Goal: Transaction & Acquisition: Purchase product/service

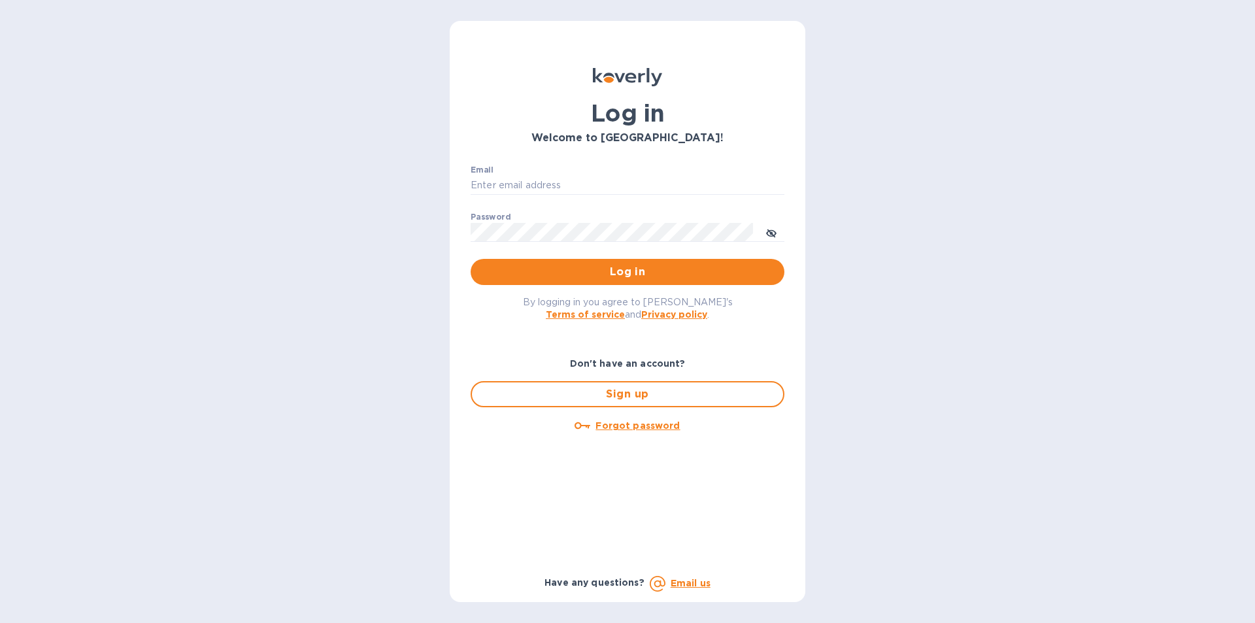
type input "billing@uagusa.com"
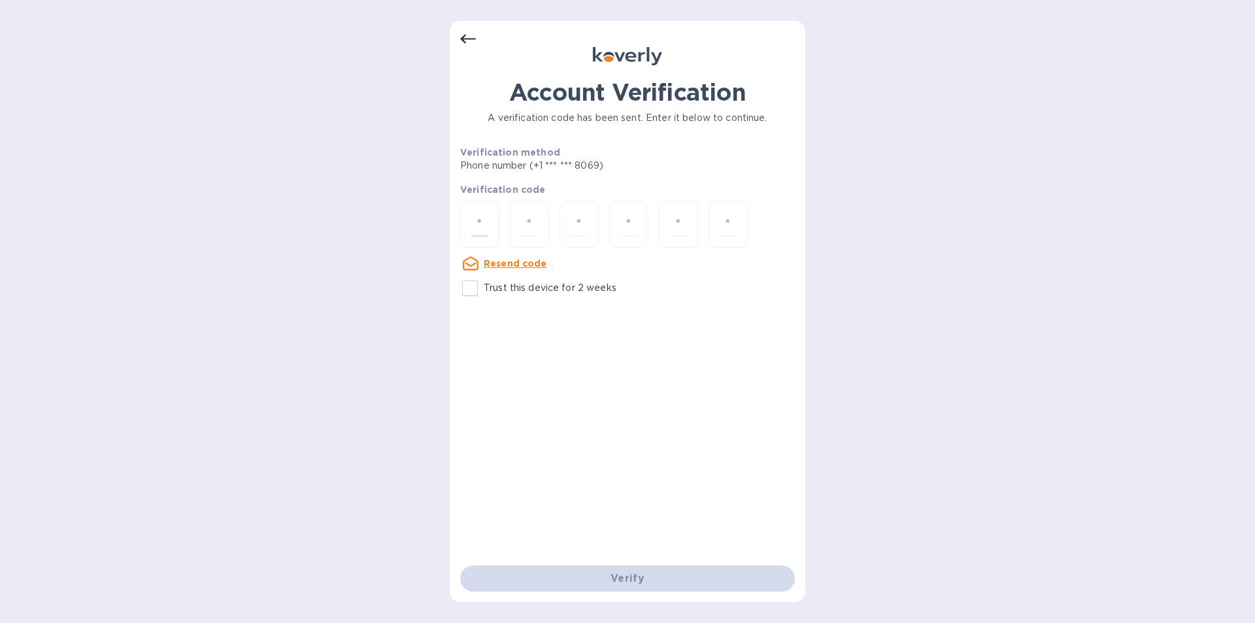
click at [483, 218] on input "number" at bounding box center [479, 225] width 17 height 24
type input "7"
type input "6"
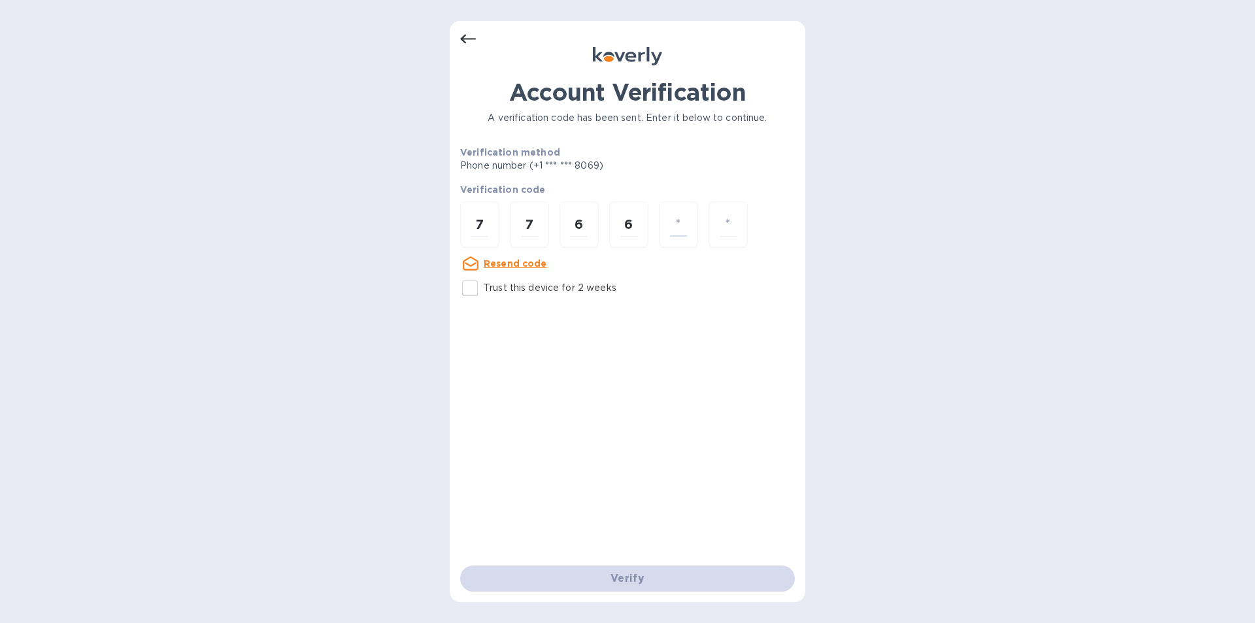
type input "7"
type input "3"
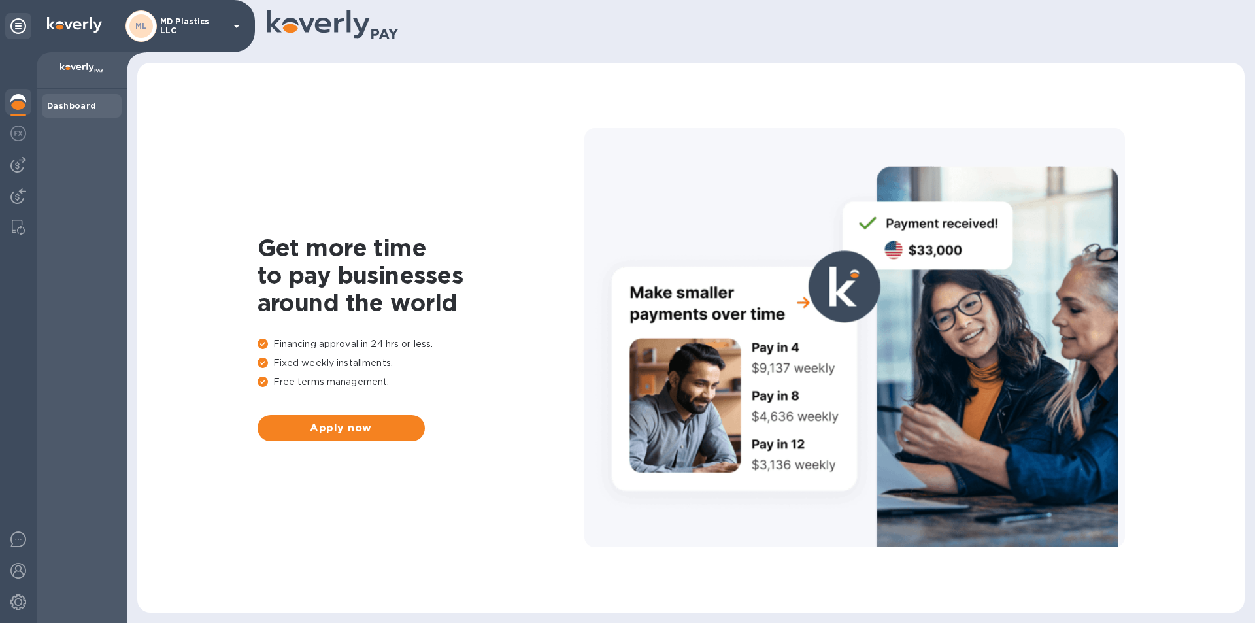
click at [188, 22] on p "MD Plastics LLC" at bounding box center [192, 26] width 65 height 18
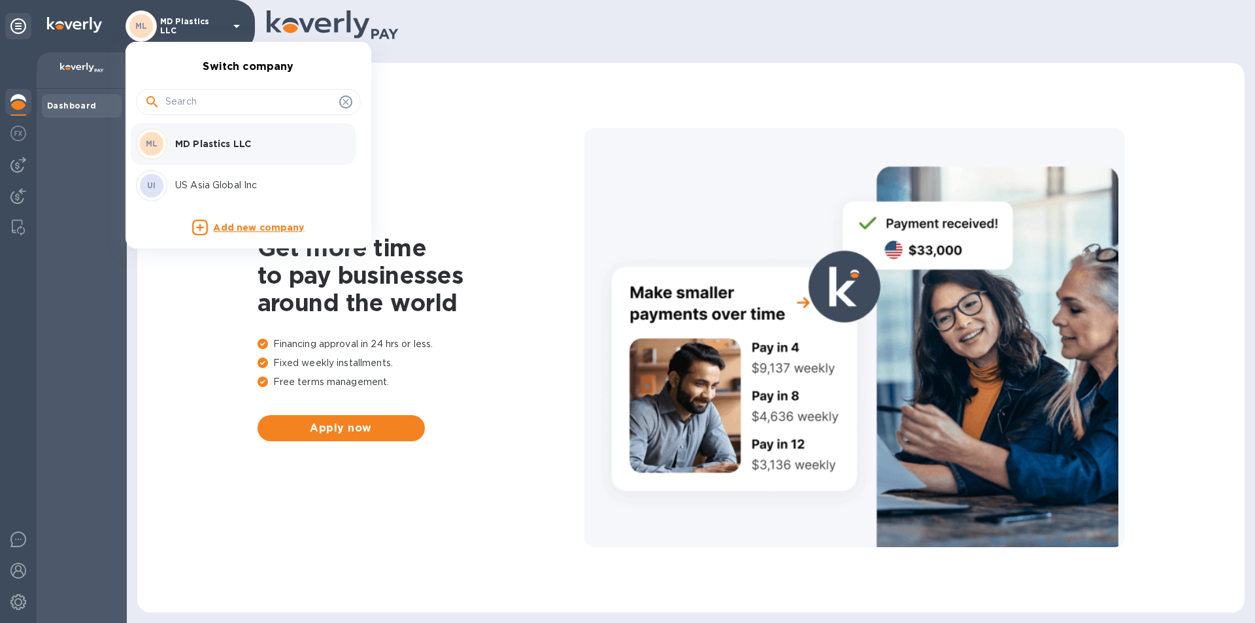
click at [206, 181] on p "US Asia Global Inc" at bounding box center [257, 186] width 165 height 14
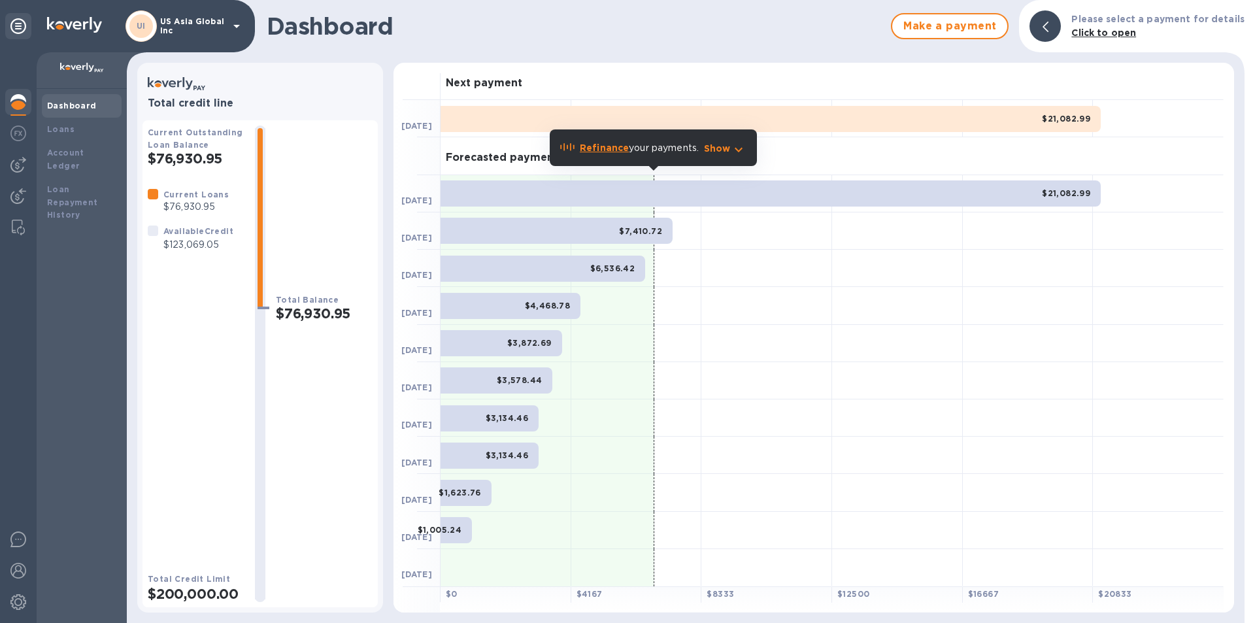
click at [19, 162] on img at bounding box center [18, 165] width 16 height 16
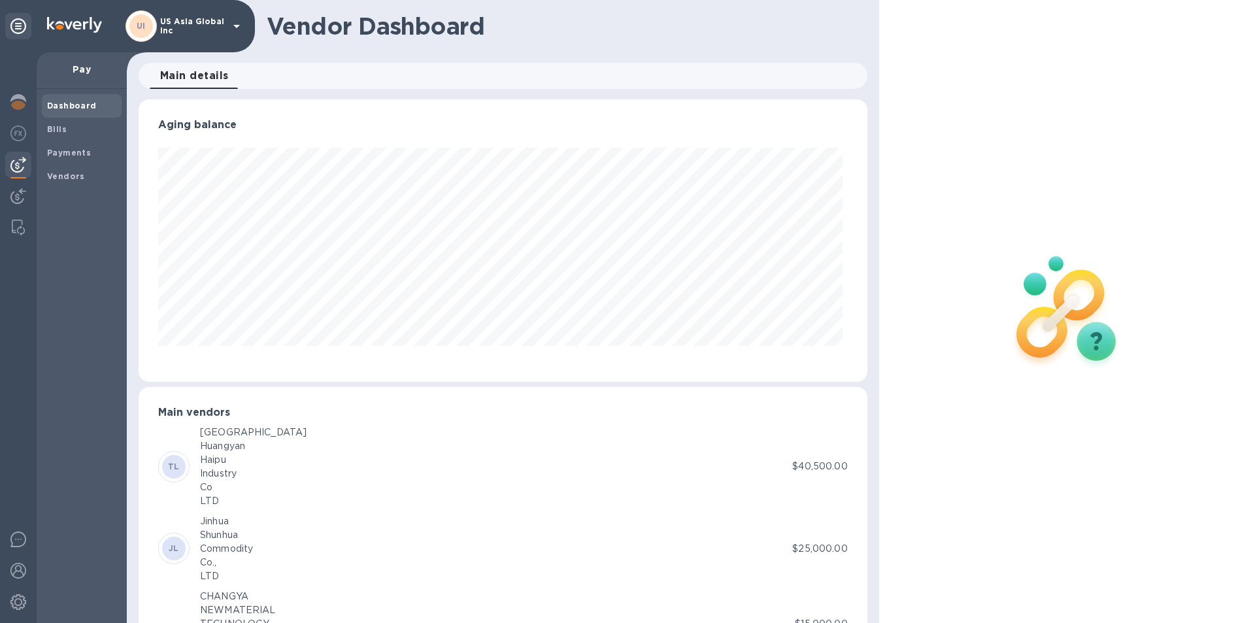
scroll to position [282, 723]
click at [60, 128] on b "Bills" at bounding box center [57, 129] width 20 height 10
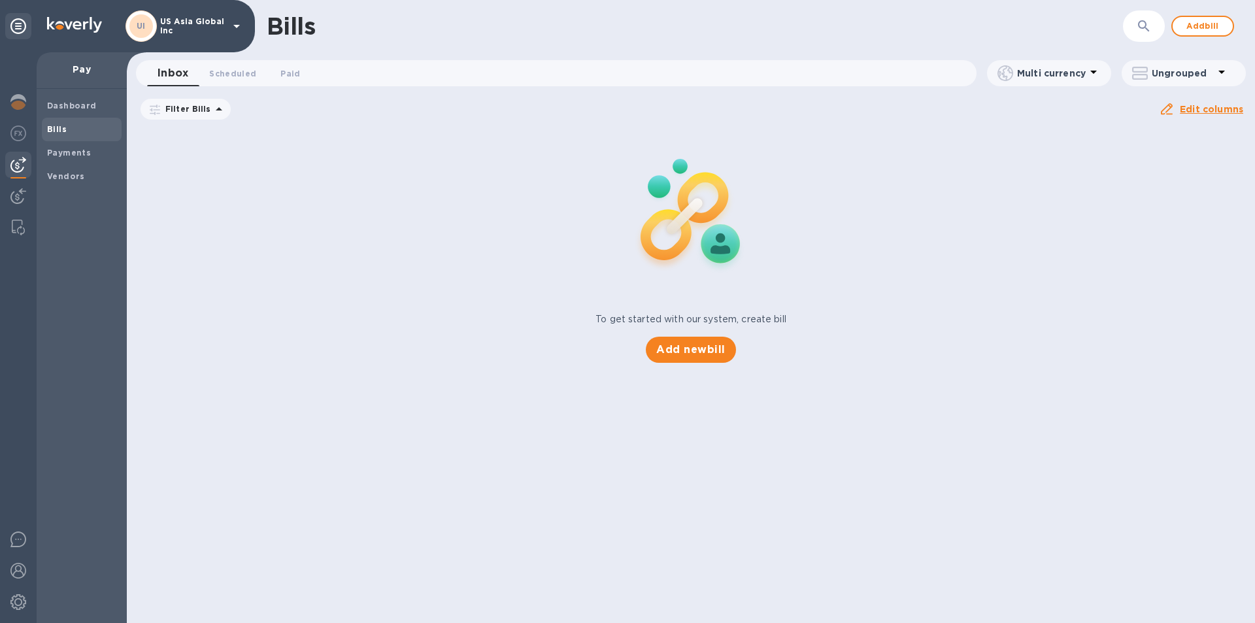
click at [683, 353] on span "Add new bill" at bounding box center [690, 350] width 69 height 16
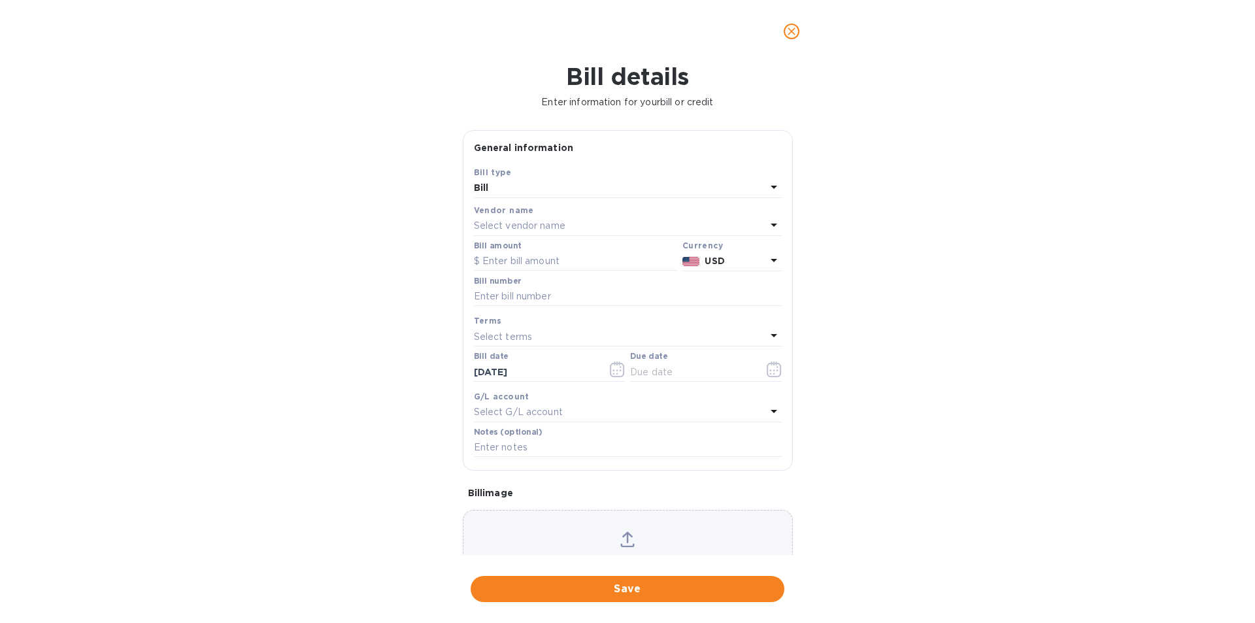
click at [522, 188] on div "Bill" at bounding box center [620, 188] width 292 height 18
click at [519, 218] on p "Bill" at bounding box center [623, 219] width 277 height 14
click at [507, 222] on p "Select vendor name" at bounding box center [520, 226] width 92 height 14
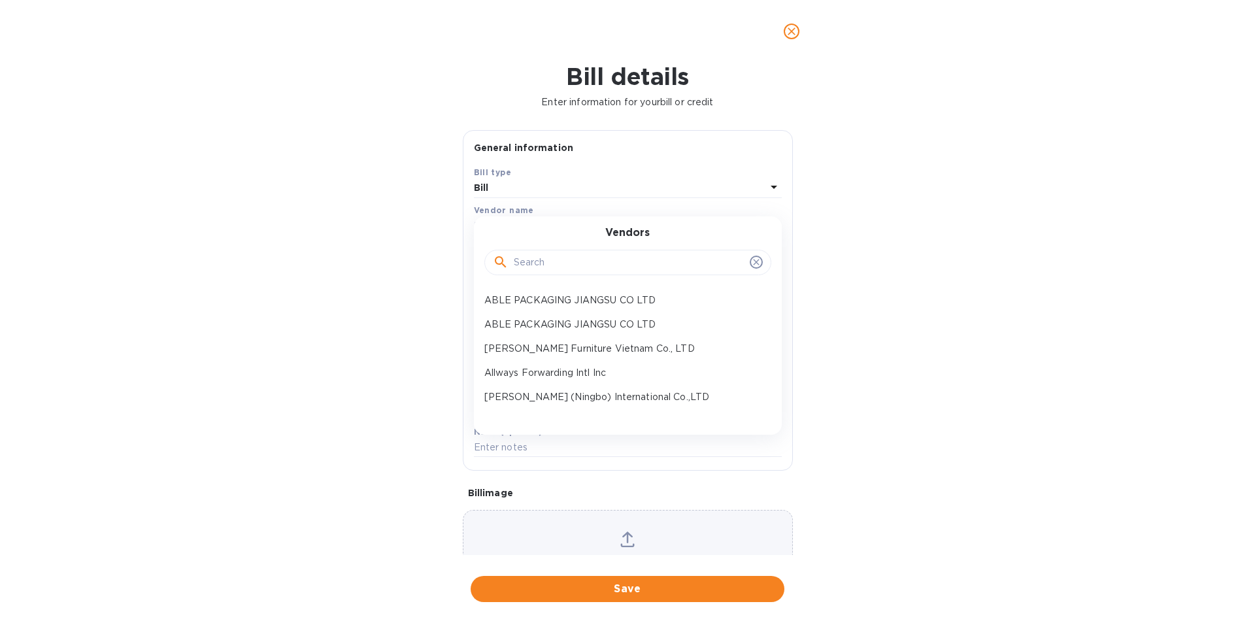
click at [521, 265] on input "text" at bounding box center [629, 263] width 231 height 20
type input "ningb"
click at [562, 323] on p "Ningbo Changya Plastic ([GEOGRAPHIC_DATA]) Co., LTD" at bounding box center [623, 325] width 277 height 14
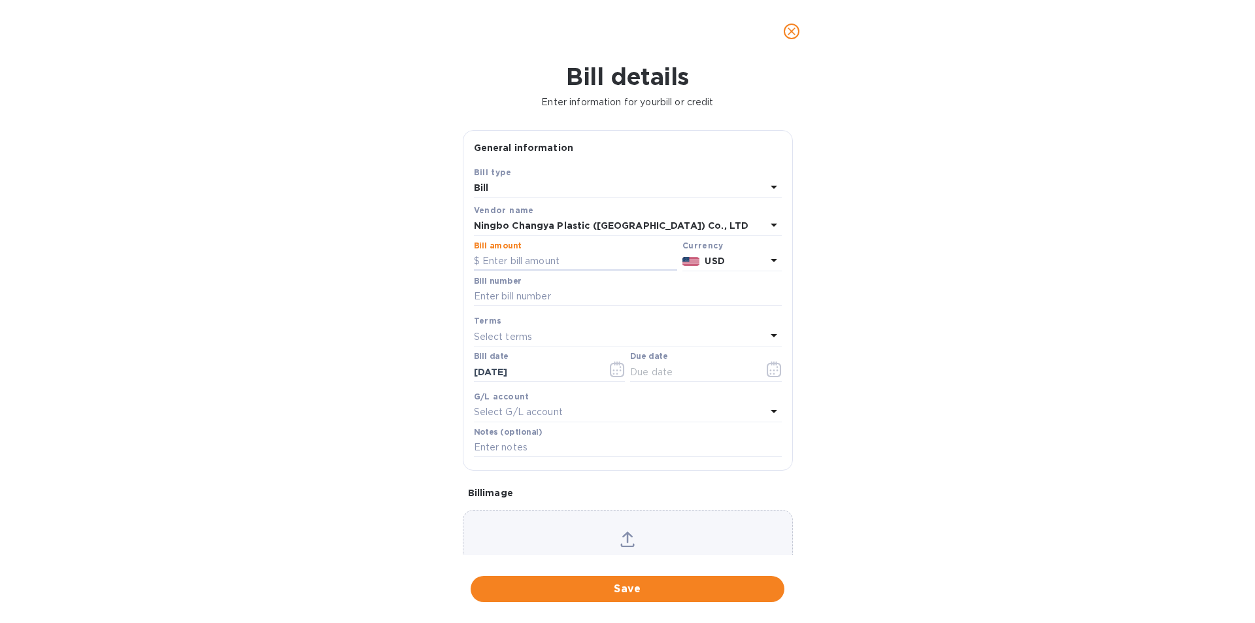
click at [515, 261] on input "text" at bounding box center [575, 262] width 203 height 20
type input "26,905.34"
click at [500, 299] on input "text" at bounding box center [628, 297] width 308 height 20
type input "L0088"
click at [494, 339] on p "Select terms" at bounding box center [503, 337] width 59 height 14
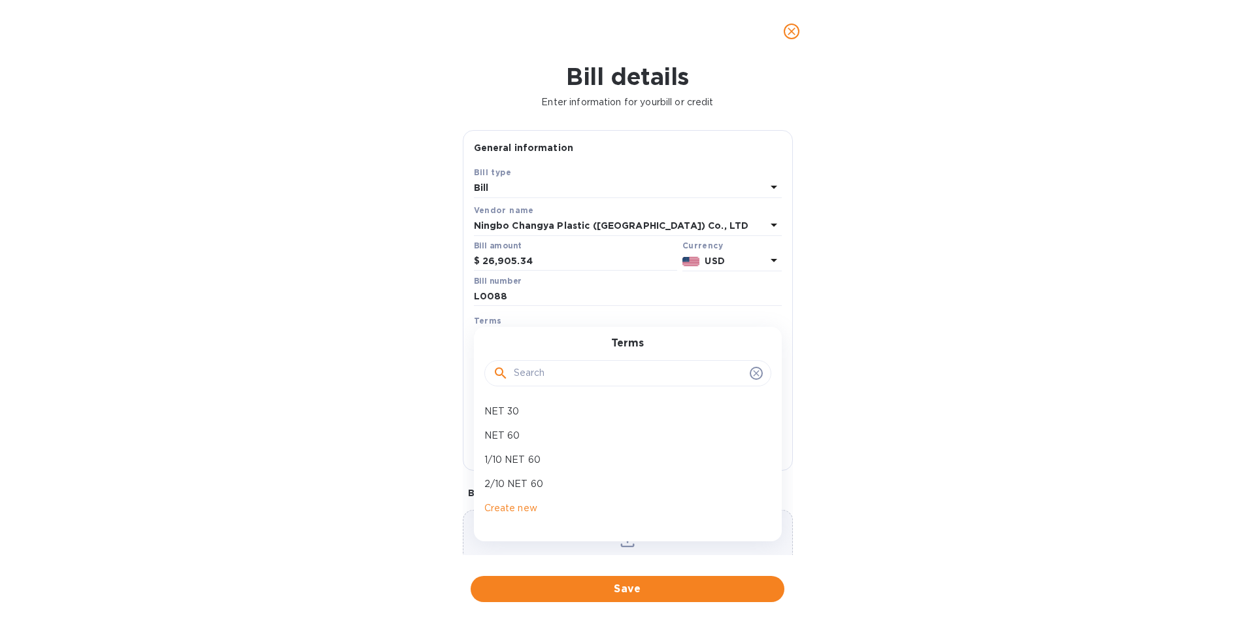
click at [396, 373] on div "Bill details Enter information for your bill or credit General information Save…" at bounding box center [627, 343] width 1255 height 560
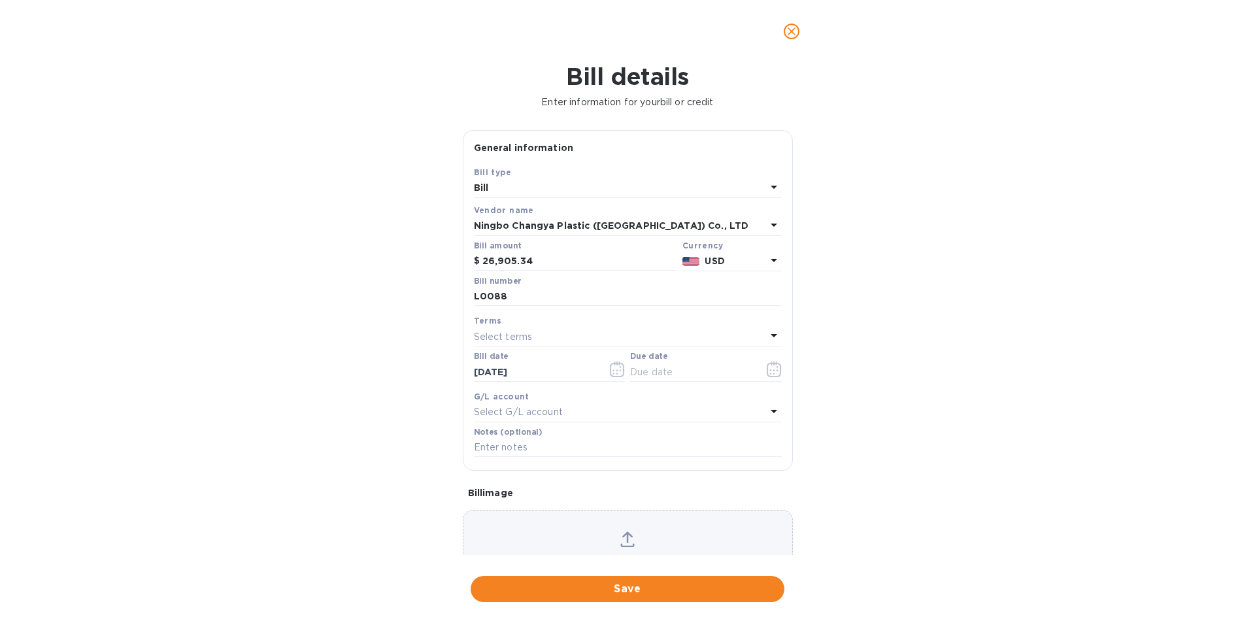
click at [649, 370] on input "text" at bounding box center [692, 372] width 124 height 20
type input "[DATE]"
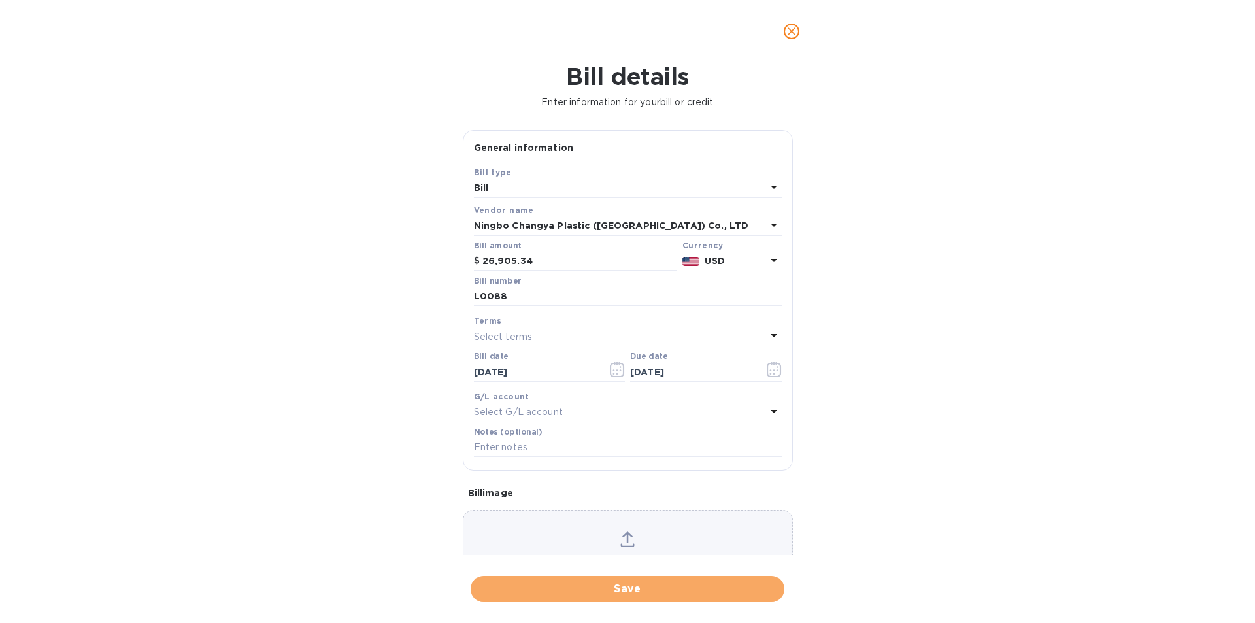
click at [649, 586] on span "Save" at bounding box center [627, 589] width 293 height 16
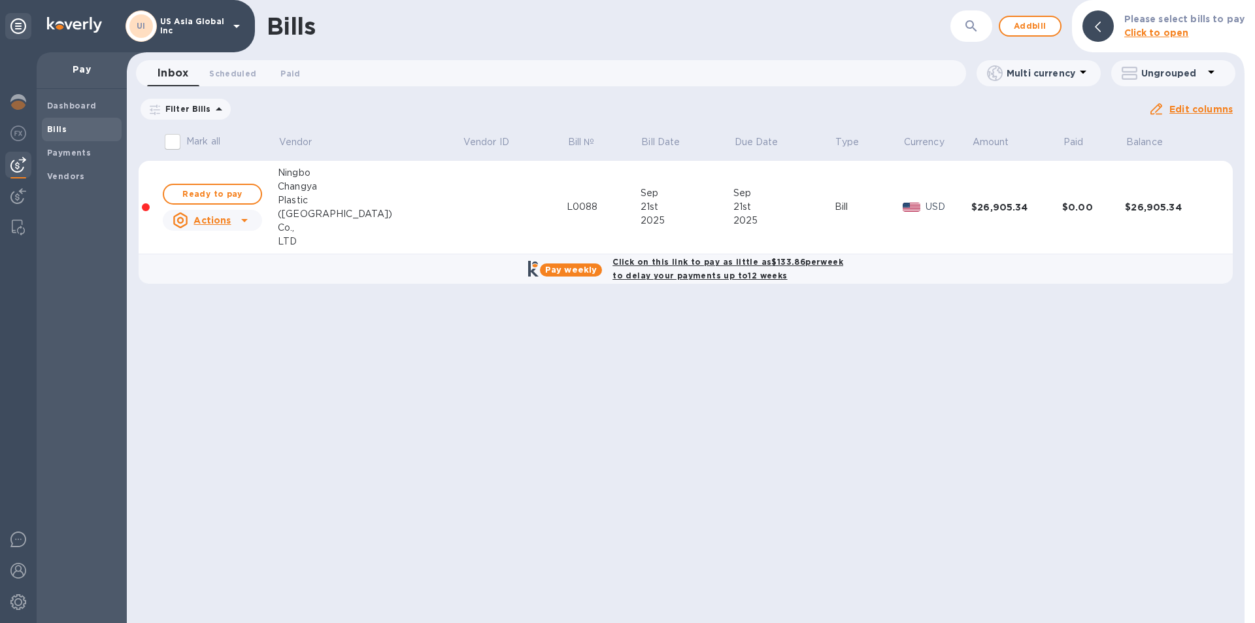
click at [214, 194] on span "Ready to pay" at bounding box center [213, 194] width 76 height 16
checkbox input "true"
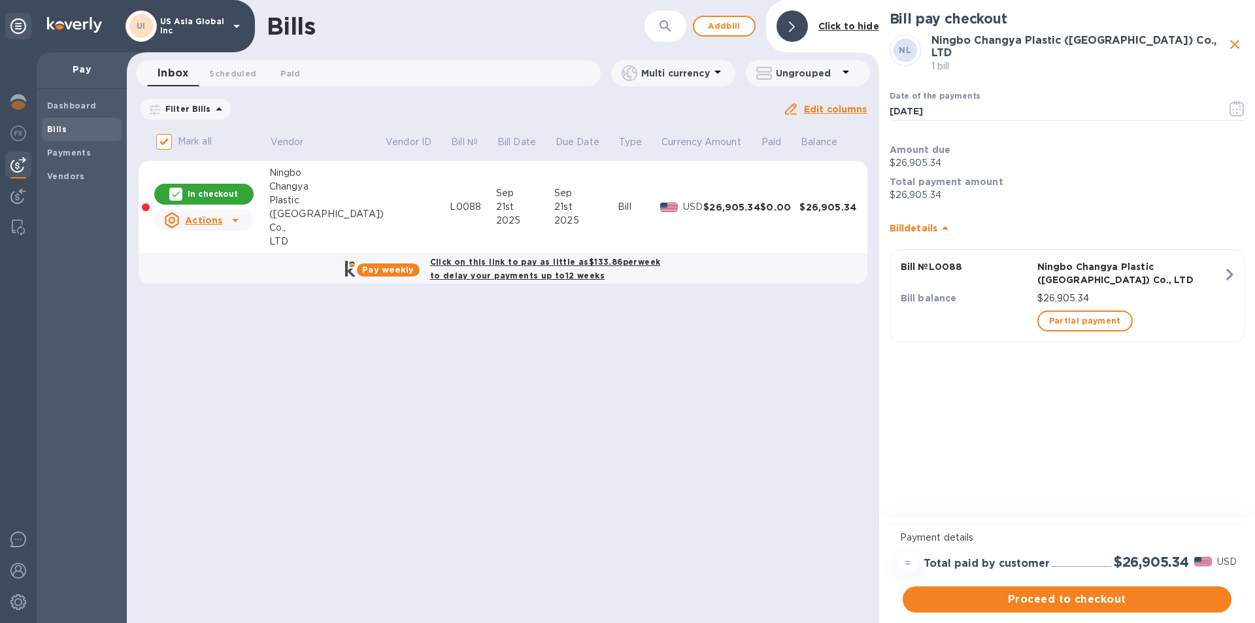
click at [1233, 105] on icon "button" at bounding box center [1237, 109] width 15 height 16
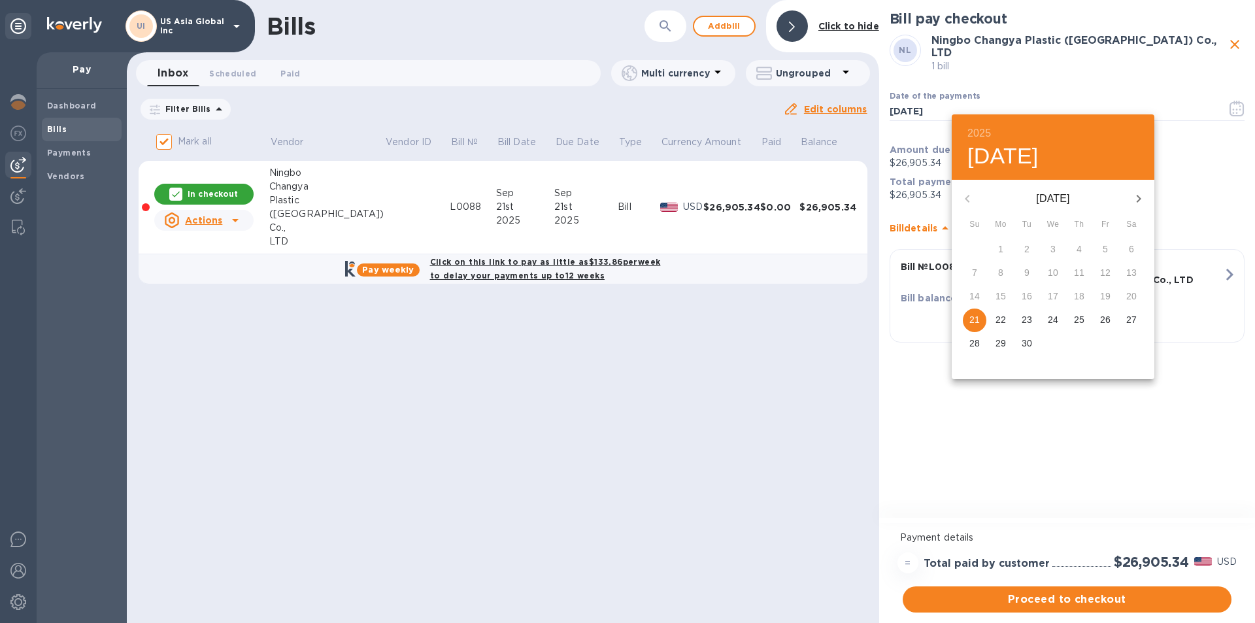
click at [1002, 320] on p "22" at bounding box center [1001, 319] width 10 height 13
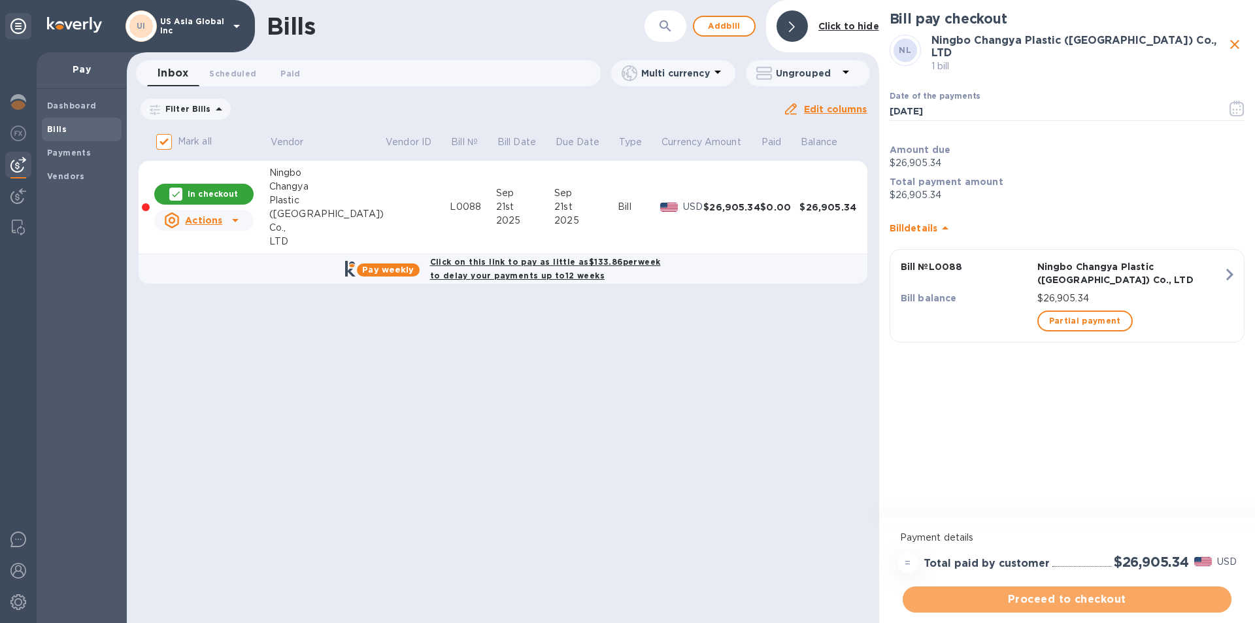
click at [1058, 605] on span "Proceed to checkout" at bounding box center [1067, 600] width 308 height 16
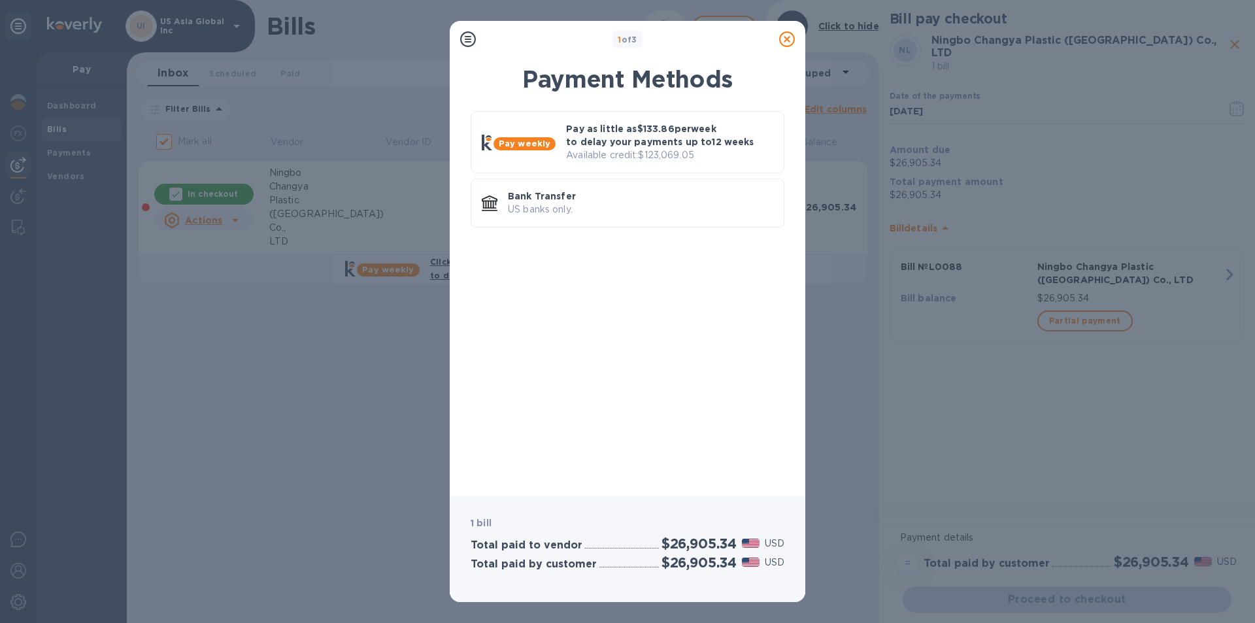
click at [622, 147] on p "Pay as little as $133.86 per week to delay your payments up to 12 weeks" at bounding box center [669, 135] width 207 height 26
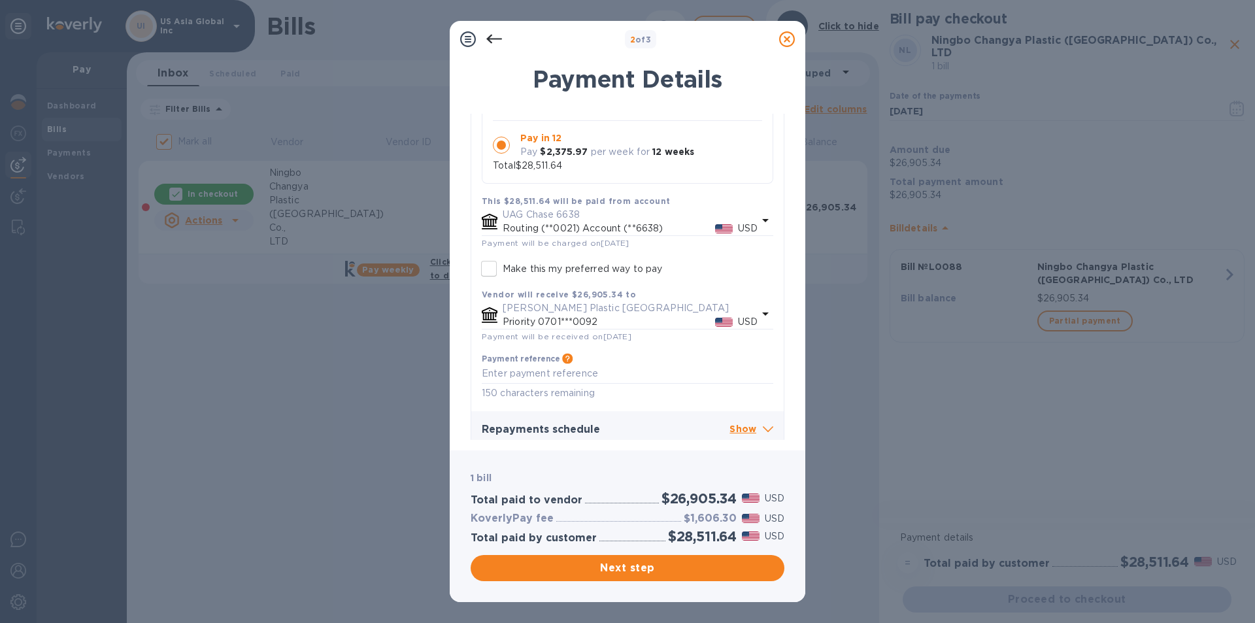
scroll to position [239, 0]
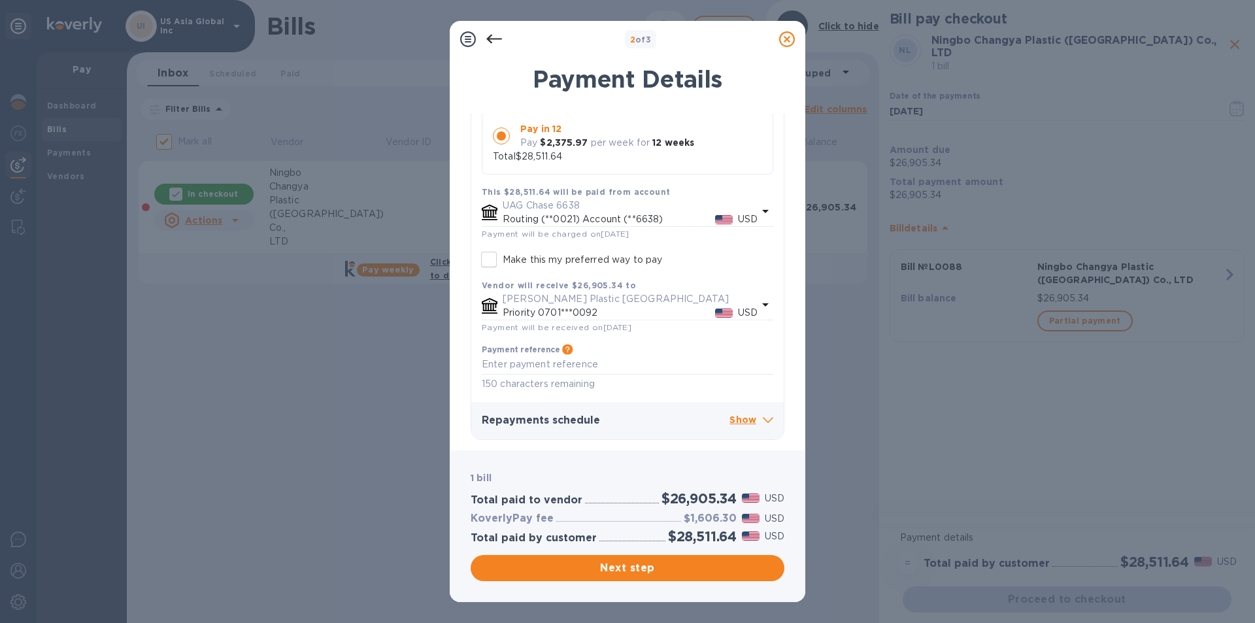
click at [745, 422] on p "Show" at bounding box center [752, 421] width 44 height 16
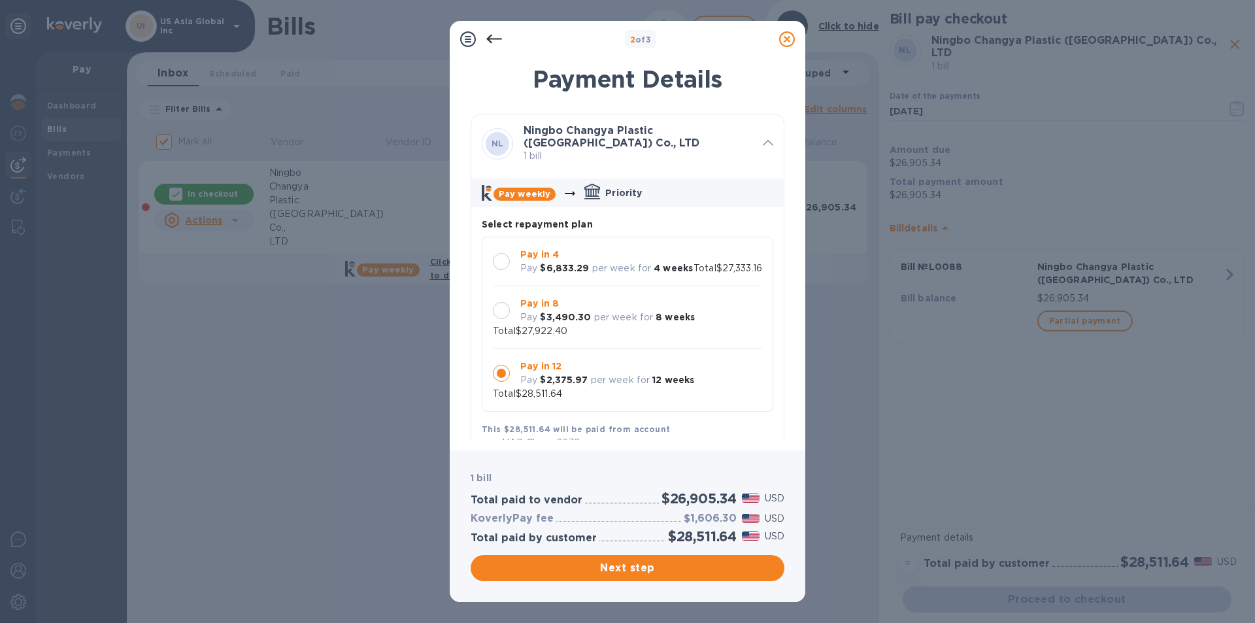
scroll to position [0, 0]
click at [496, 37] on icon at bounding box center [494, 39] width 16 height 16
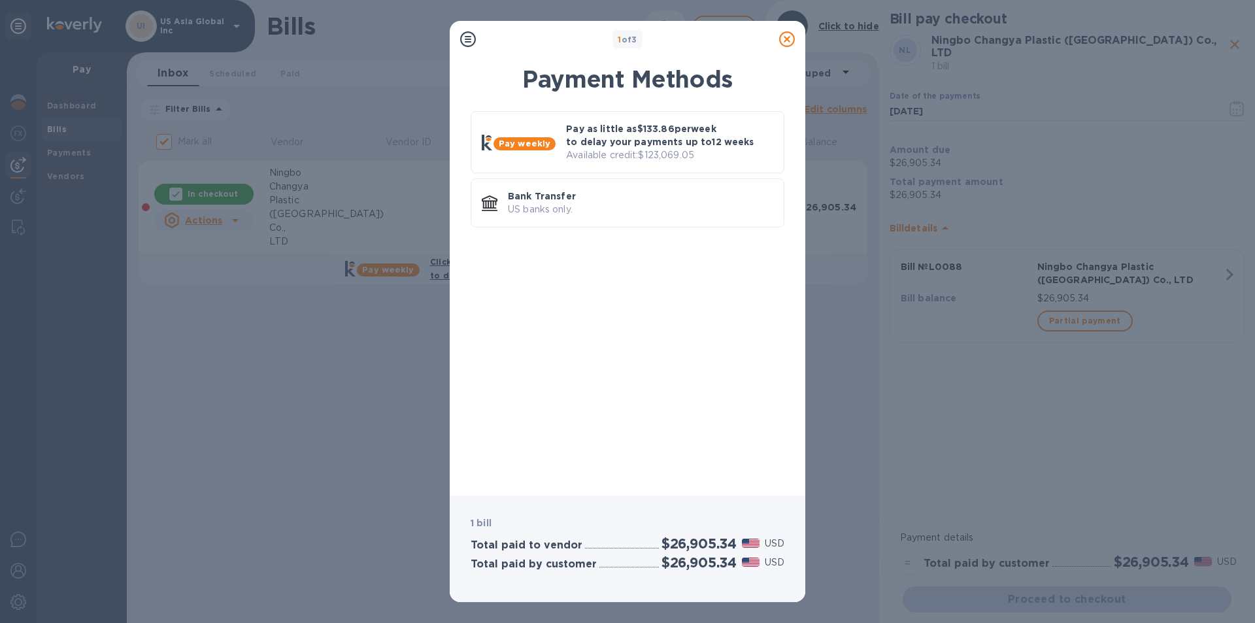
click at [621, 139] on p "Pay as little as $133.86 per week to delay your payments up to 12 weeks" at bounding box center [669, 135] width 207 height 26
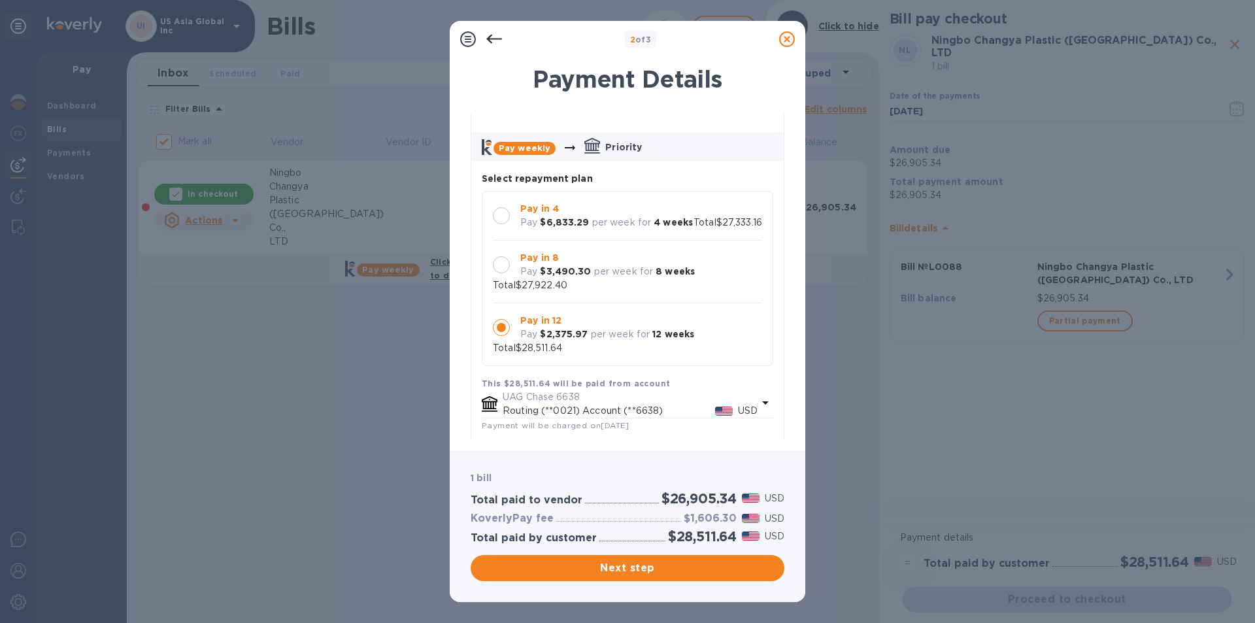
scroll to position [65, 0]
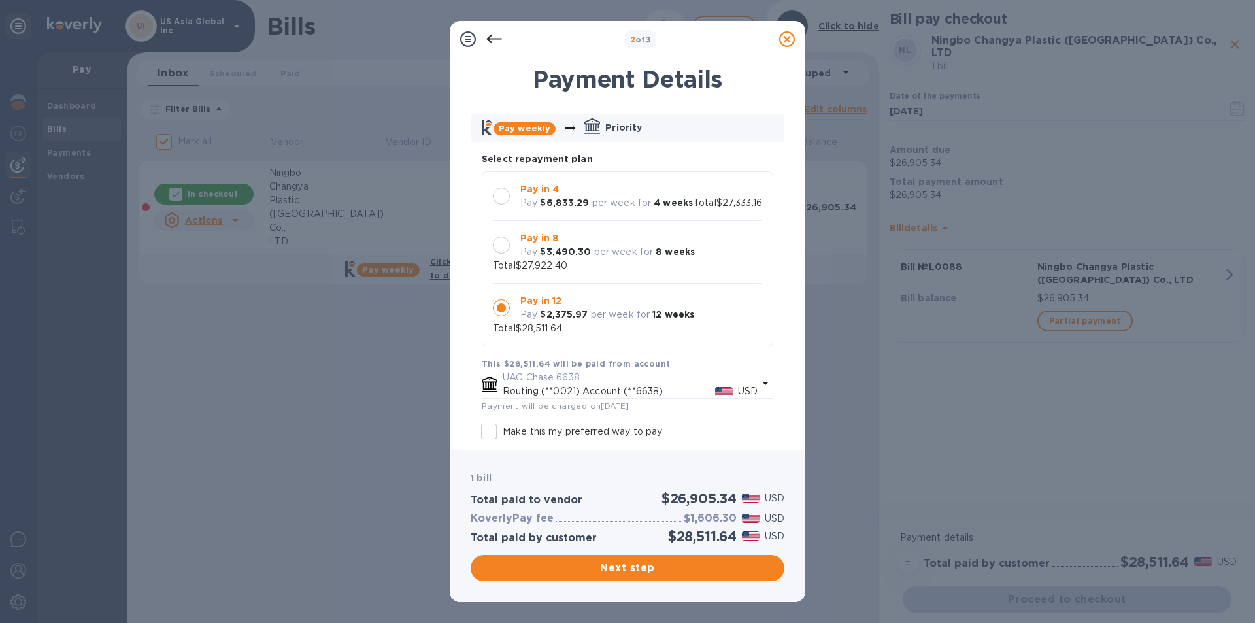
click at [787, 40] on icon at bounding box center [787, 39] width 16 height 16
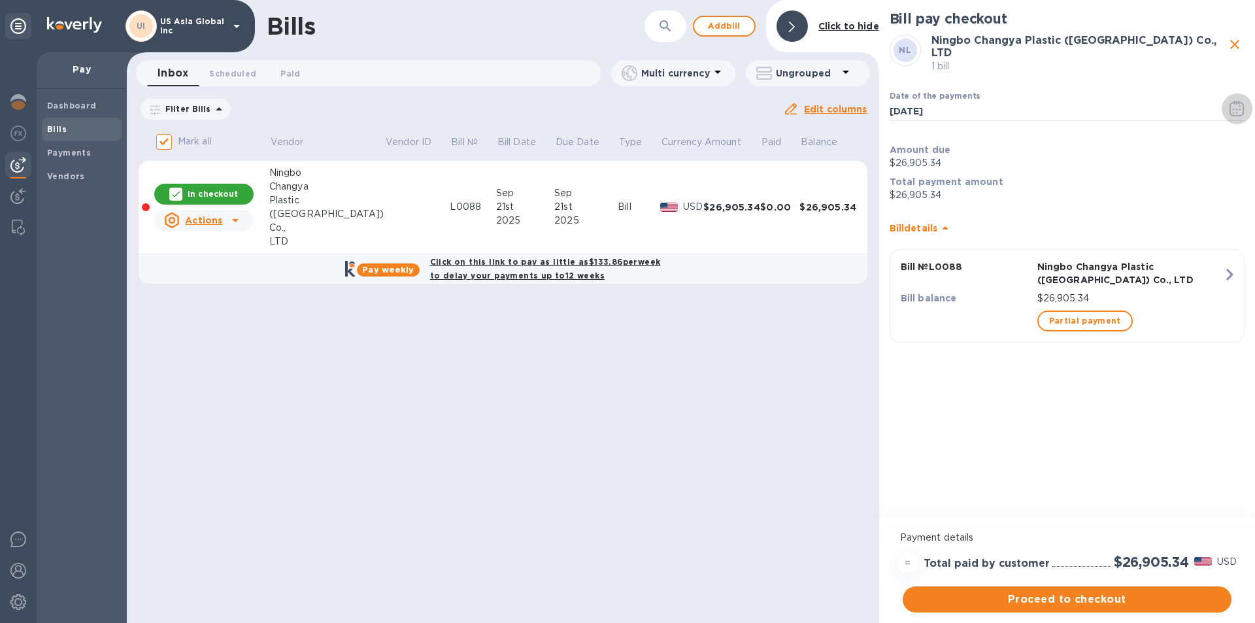
click at [1237, 101] on icon "button" at bounding box center [1237, 109] width 15 height 16
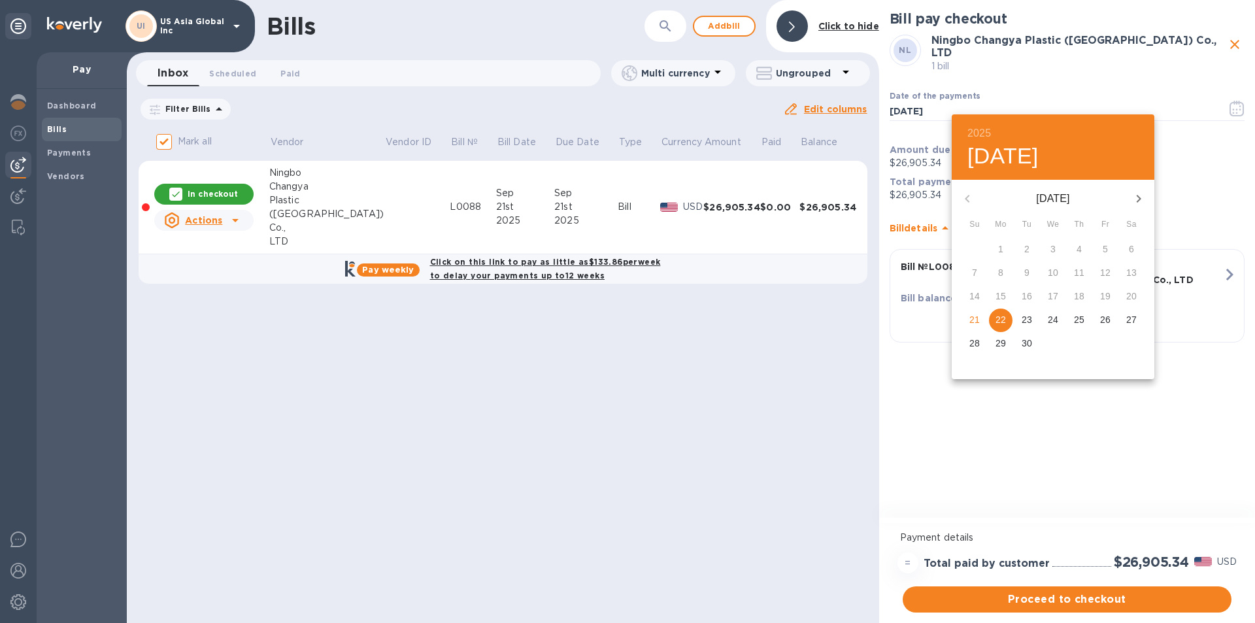
click at [978, 320] on p "21" at bounding box center [975, 319] width 10 height 13
type input "[DATE]"
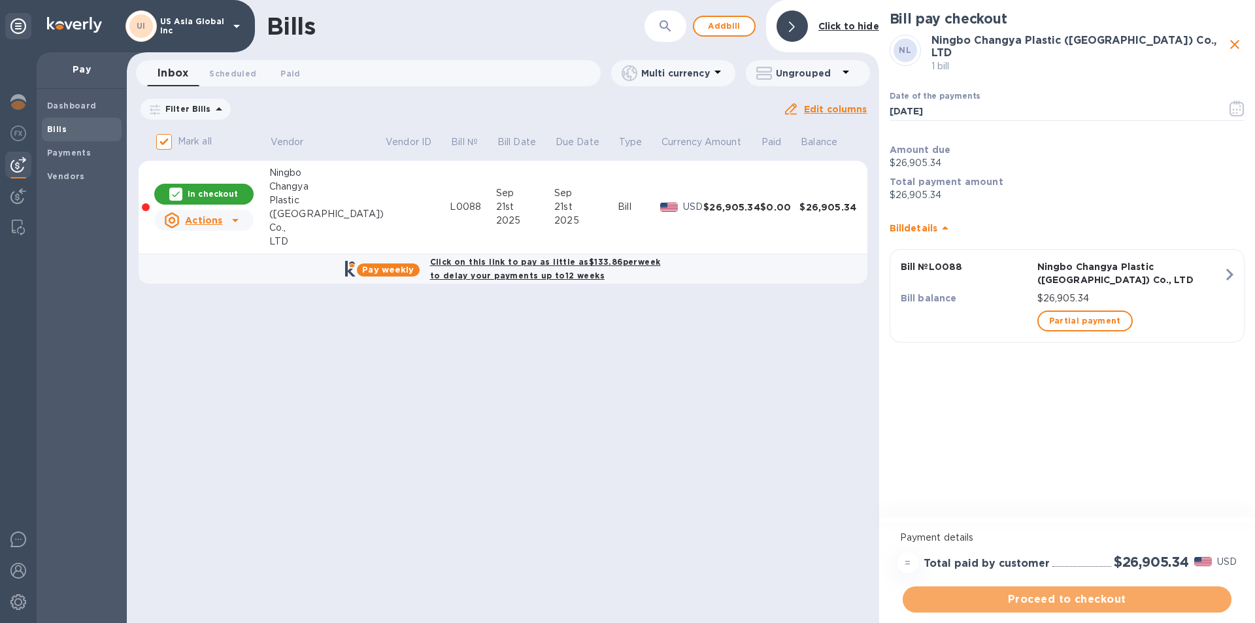
click at [1043, 602] on span "Proceed to checkout" at bounding box center [1067, 600] width 308 height 16
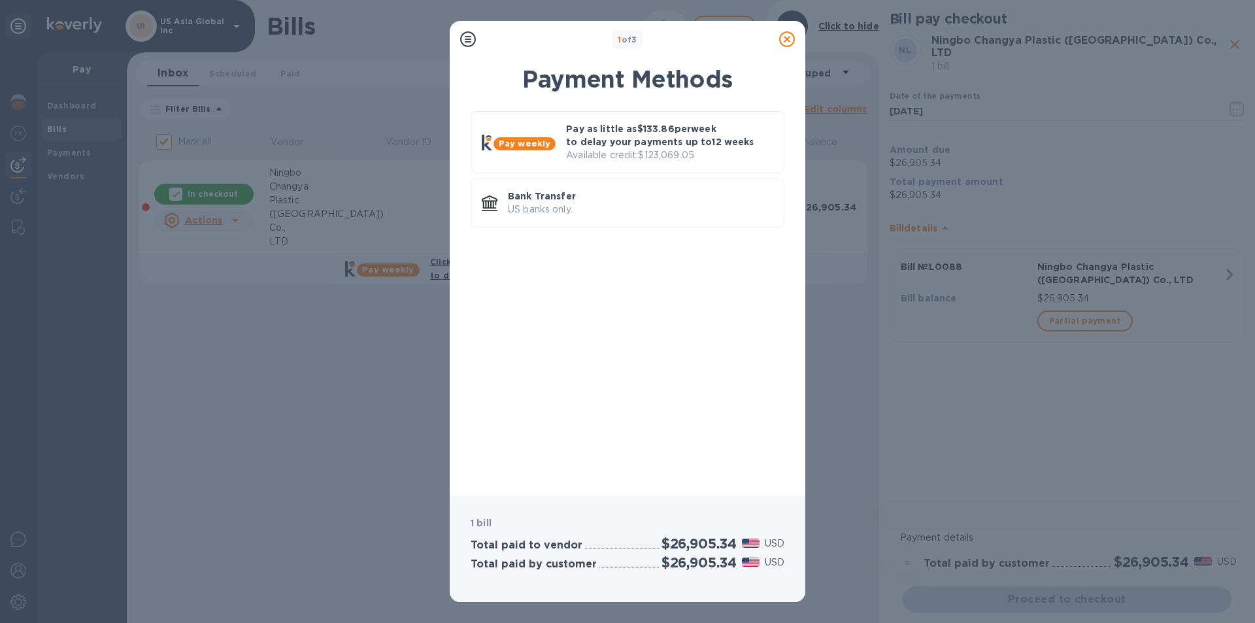
click at [617, 142] on p "Pay as little as $133.86 per week to delay your payments up to 12 weeks" at bounding box center [669, 135] width 207 height 26
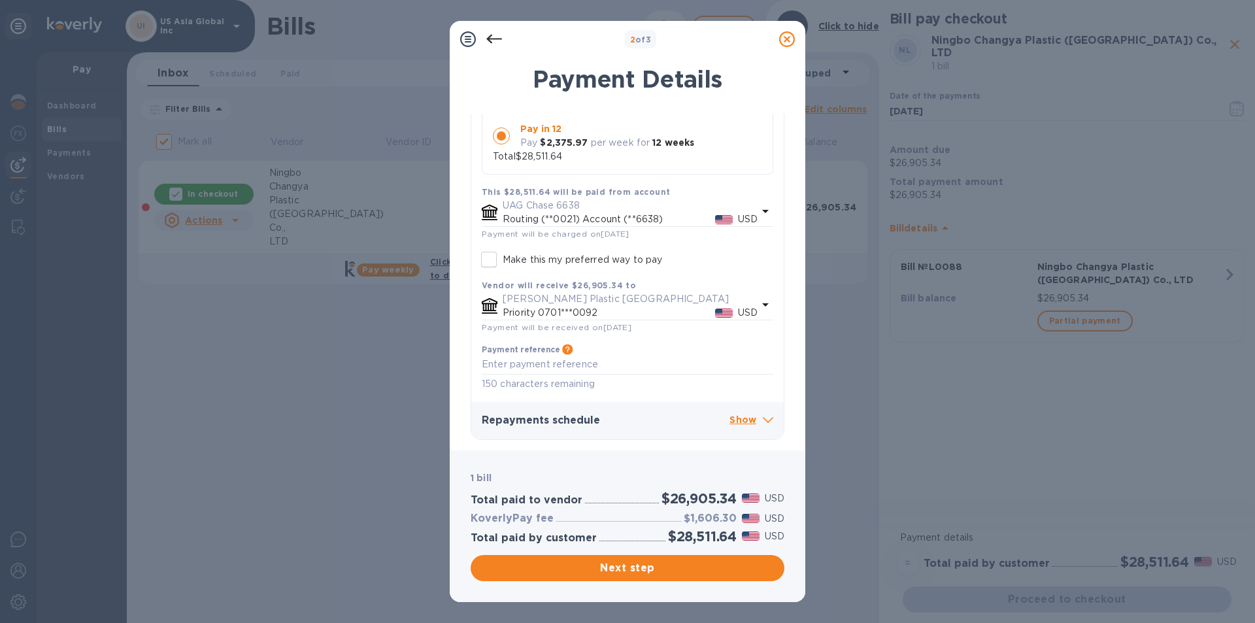
scroll to position [239, 0]
click at [743, 421] on p "Show" at bounding box center [752, 421] width 44 height 16
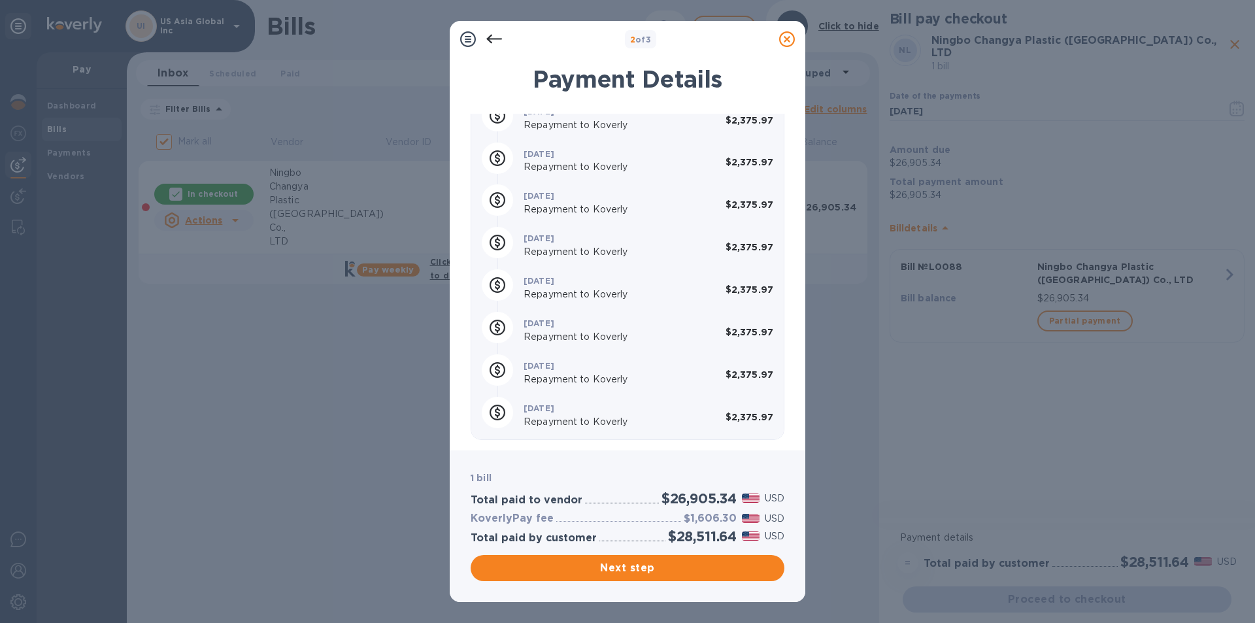
scroll to position [828, 0]
click at [617, 569] on span "Next step" at bounding box center [627, 568] width 293 height 16
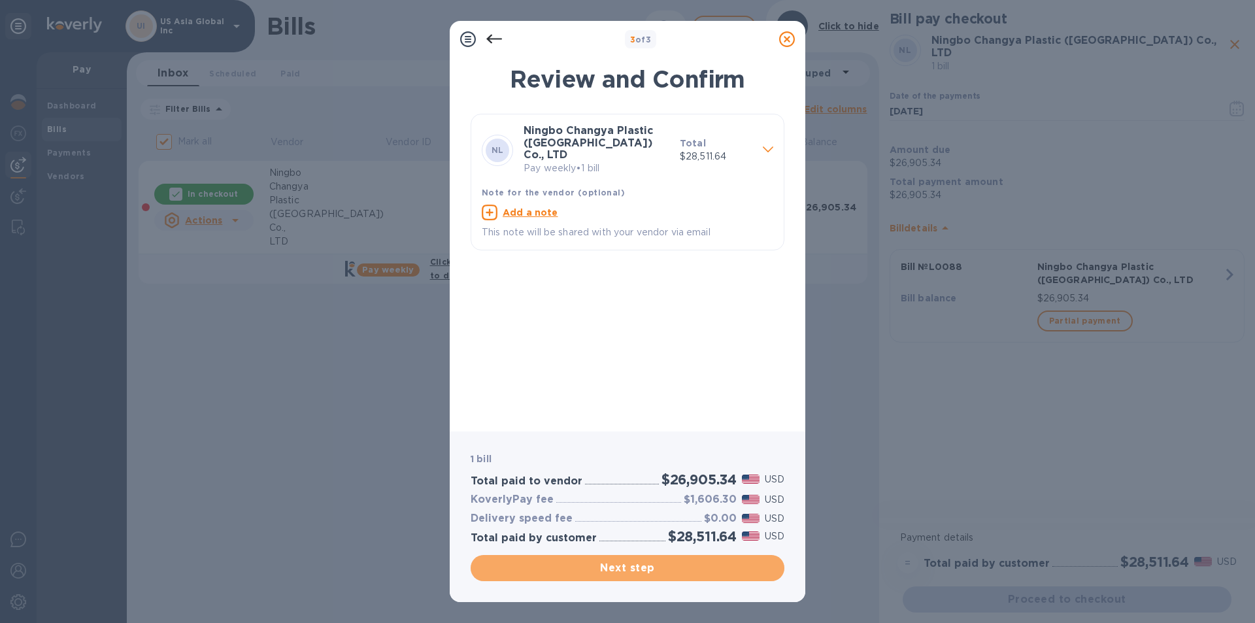
click at [617, 569] on span "Next step" at bounding box center [627, 568] width 293 height 16
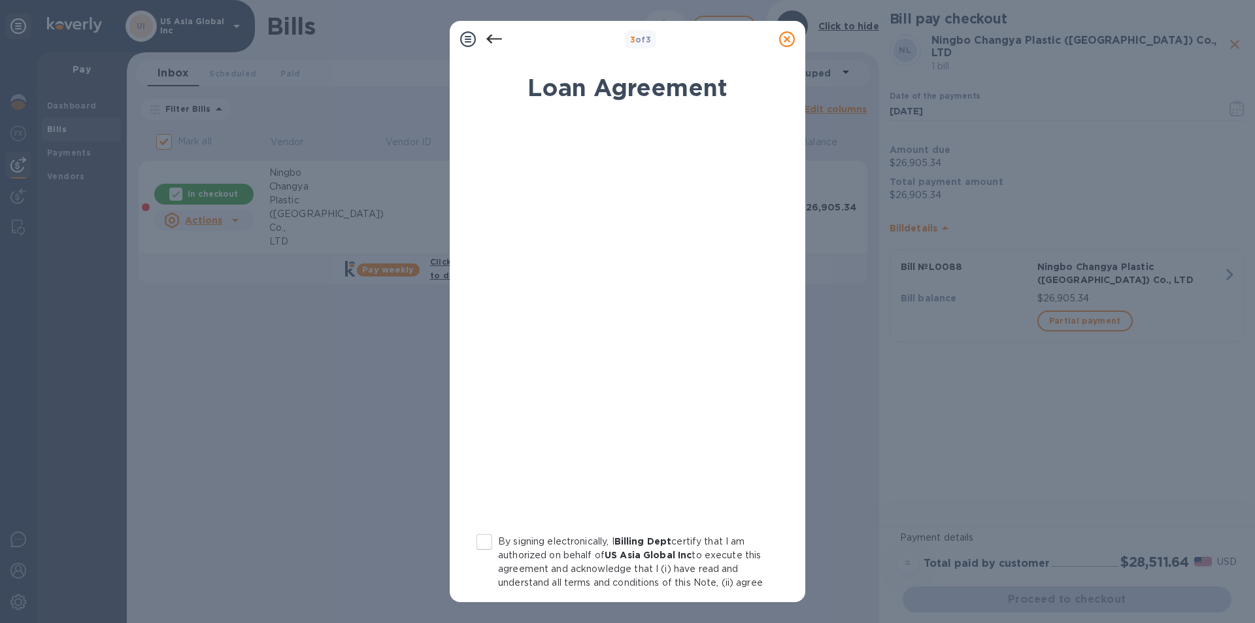
click at [487, 540] on input "By signing electronically, I Billing Dept certify that I am authorized on behal…" at bounding box center [484, 541] width 27 height 27
checkbox input "true"
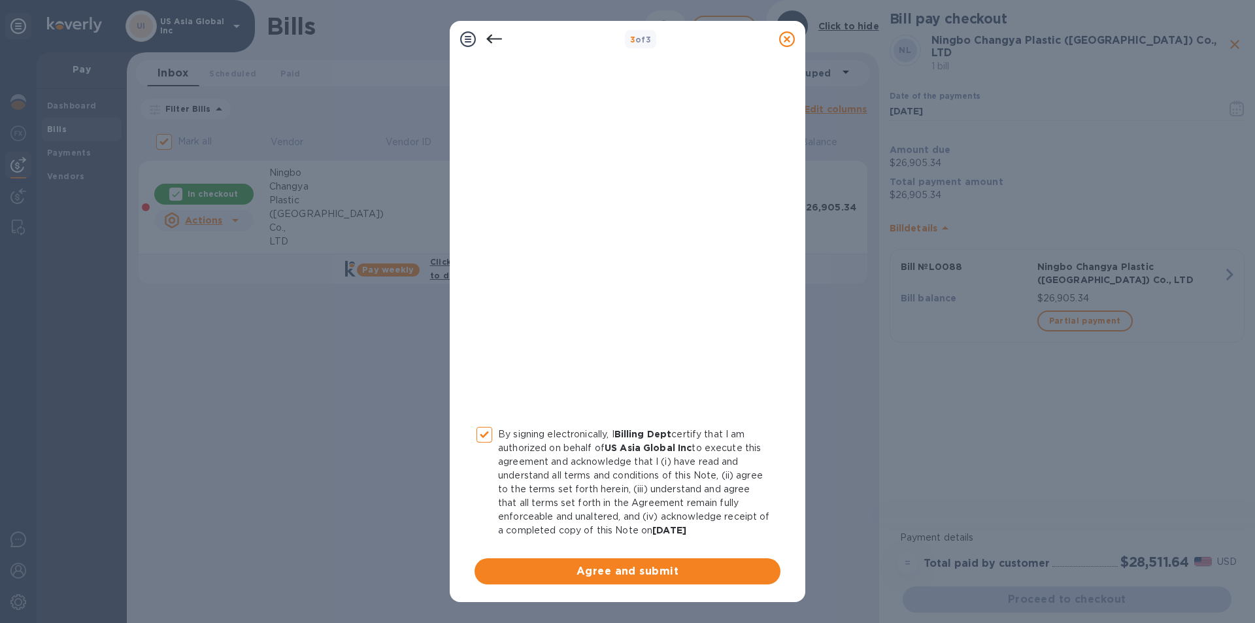
scroll to position [108, 0]
click at [631, 571] on span "Agree and submit" at bounding box center [627, 571] width 285 height 16
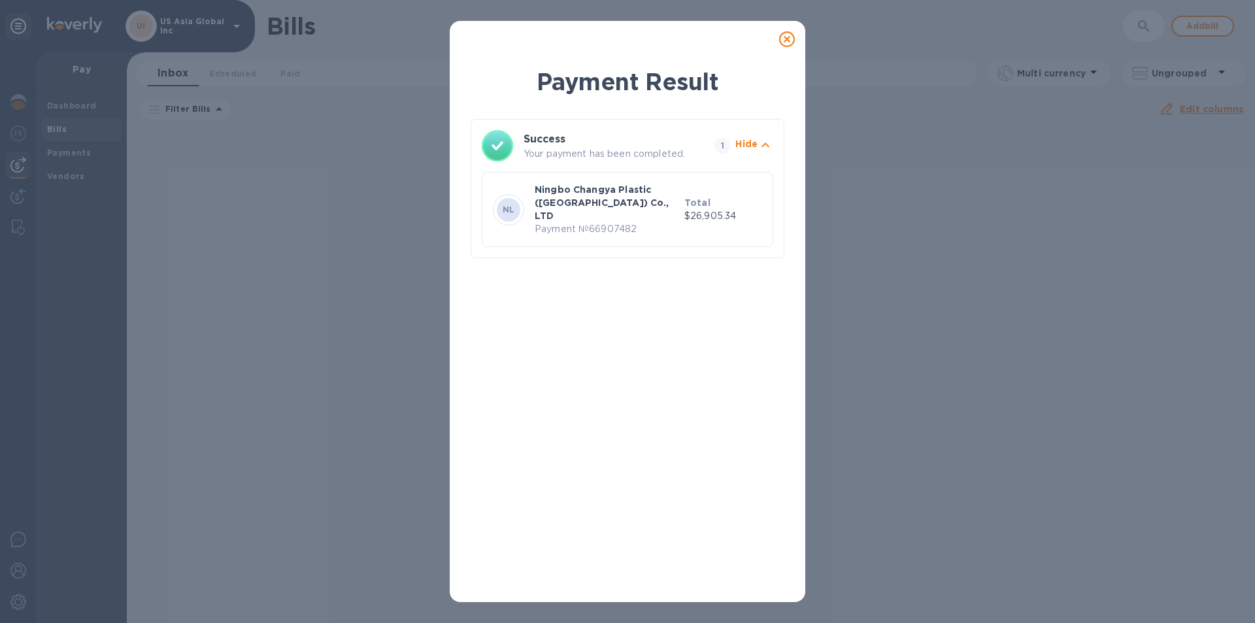
click at [790, 38] on icon at bounding box center [787, 39] width 16 height 16
